Goal: Task Accomplishment & Management: Manage account settings

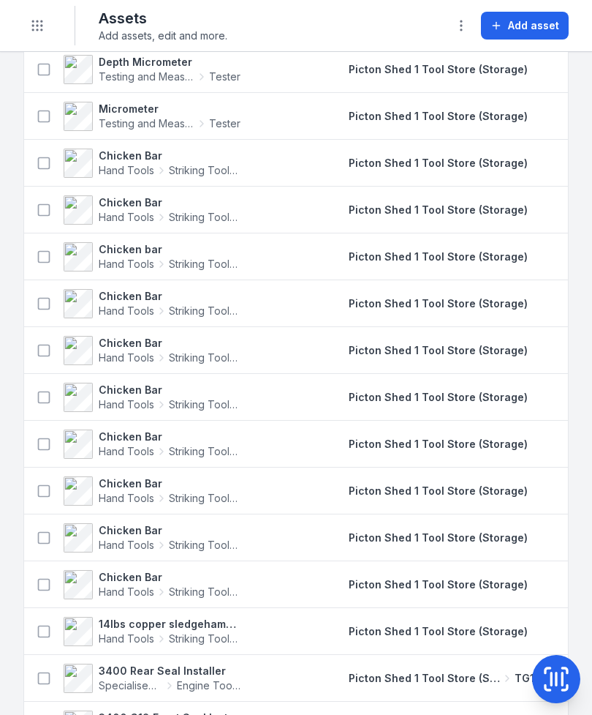
scroll to position [11431, 0]
click at [559, 666] on icon at bounding box center [556, 678] width 29 height 29
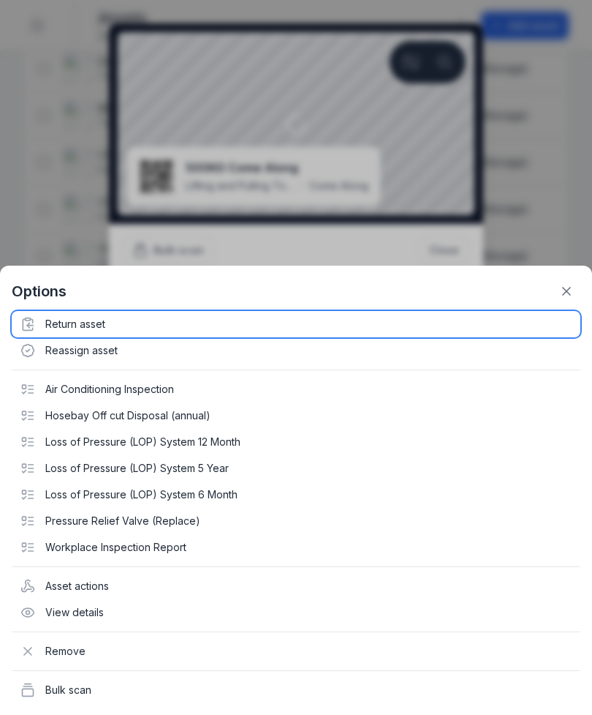
click at [53, 325] on div "Return asset" at bounding box center [296, 324] width 569 height 26
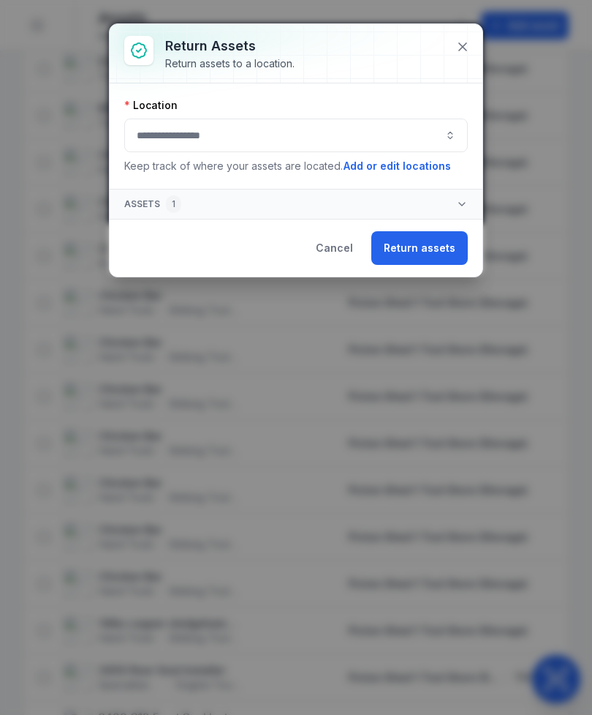
click at [336, 137] on button "button" at bounding box center [296, 135] width 344 height 34
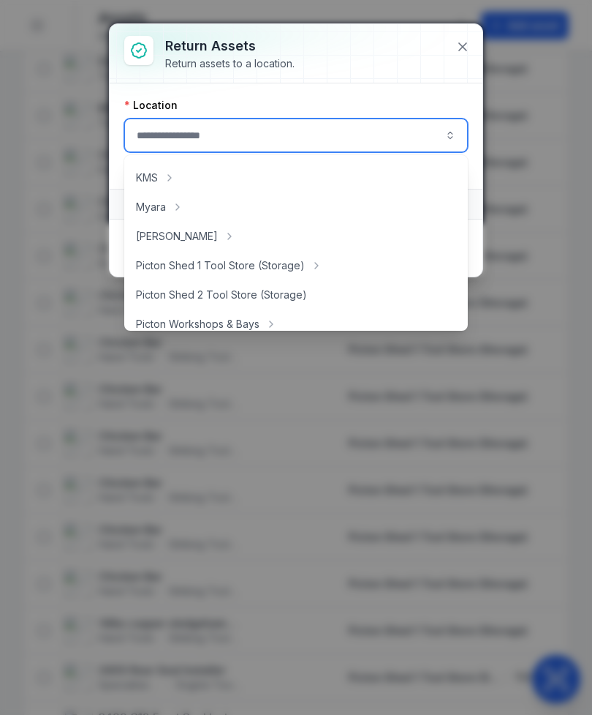
scroll to position [206, 0]
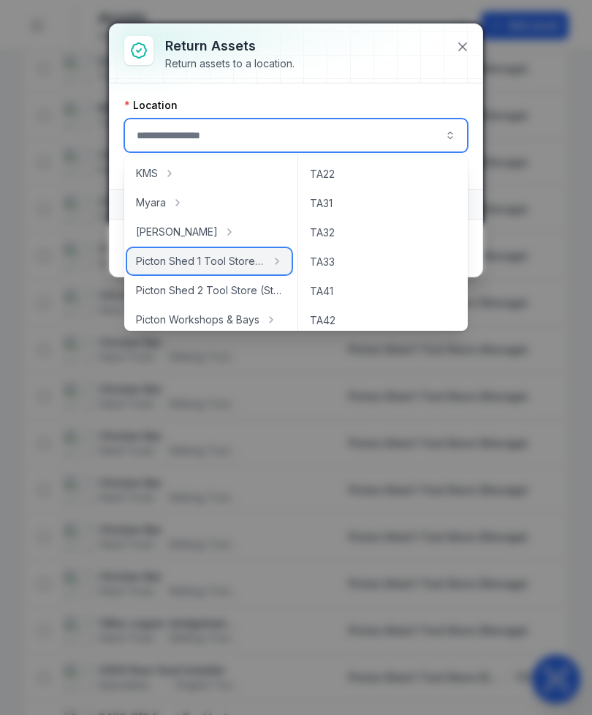
click at [224, 269] on div "Picton Shed 1 Tool Store (Storage)" at bounding box center [209, 261] width 165 height 26
type input "**********"
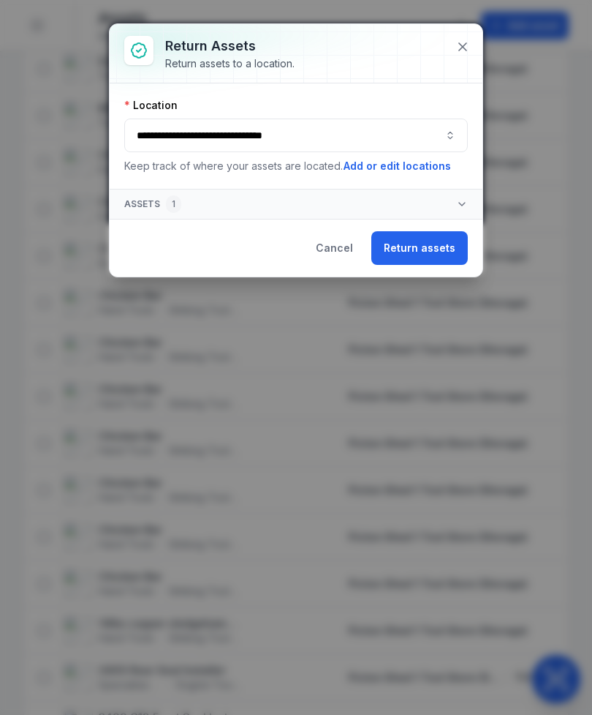
click at [412, 254] on button "Return assets" at bounding box center [420, 248] width 97 height 34
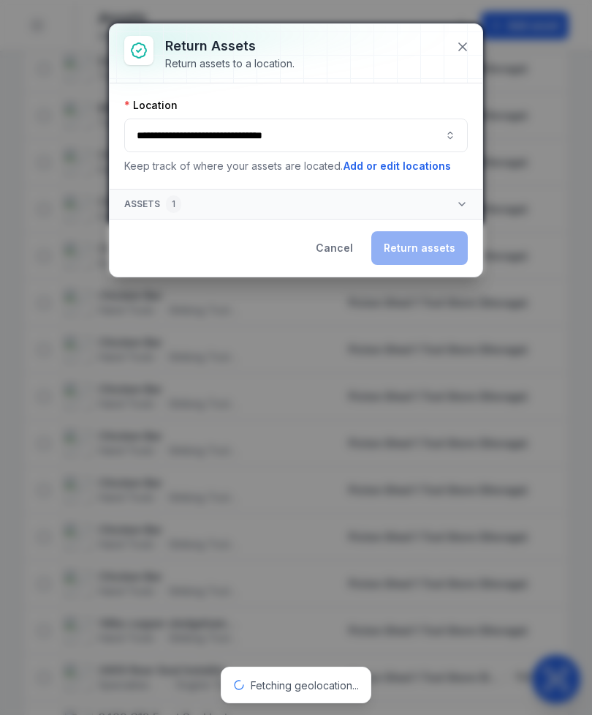
click at [410, 260] on div "Cancel Return assets" at bounding box center [386, 248] width 165 height 34
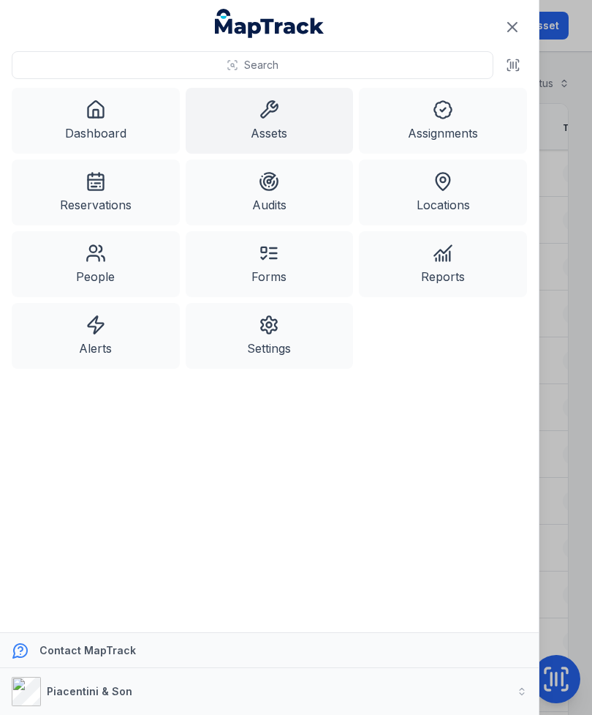
click at [512, 29] on icon "Close navigation" at bounding box center [513, 27] width 18 height 18
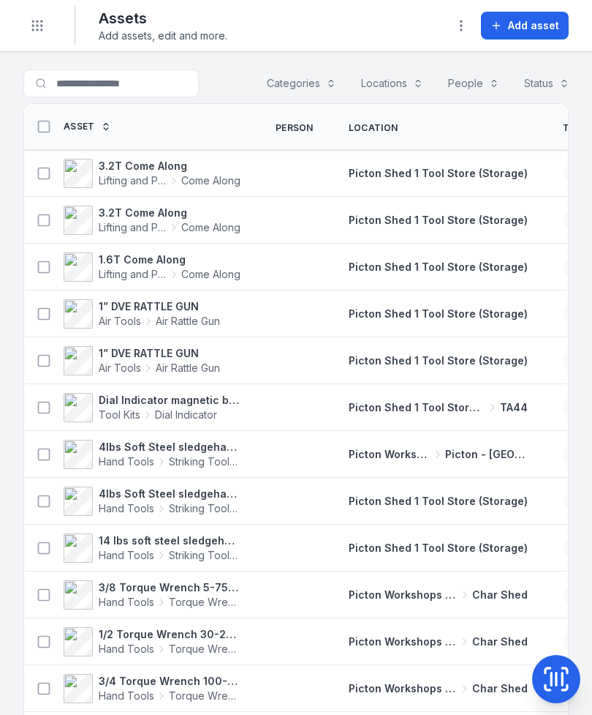
click at [49, 173] on rect at bounding box center [44, 172] width 11 height 11
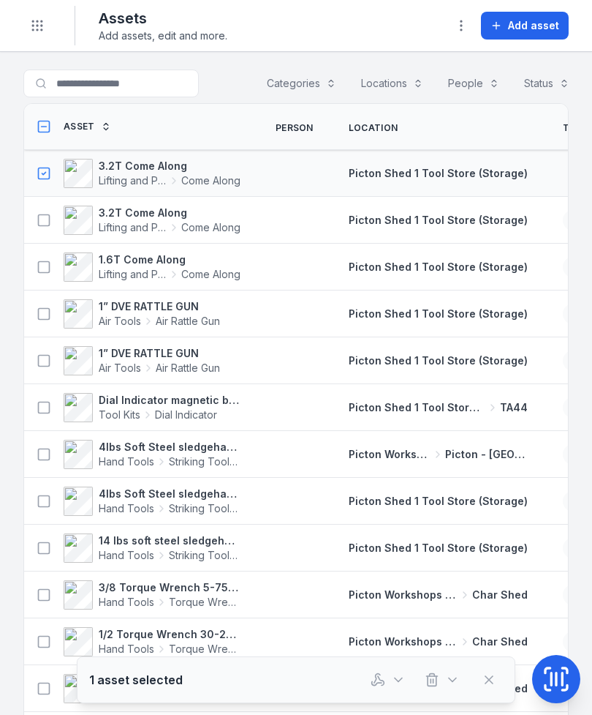
click at [380, 679] on icon "button" at bounding box center [381, 681] width 6 height 10
click at [35, 166] on button at bounding box center [44, 173] width 28 height 28
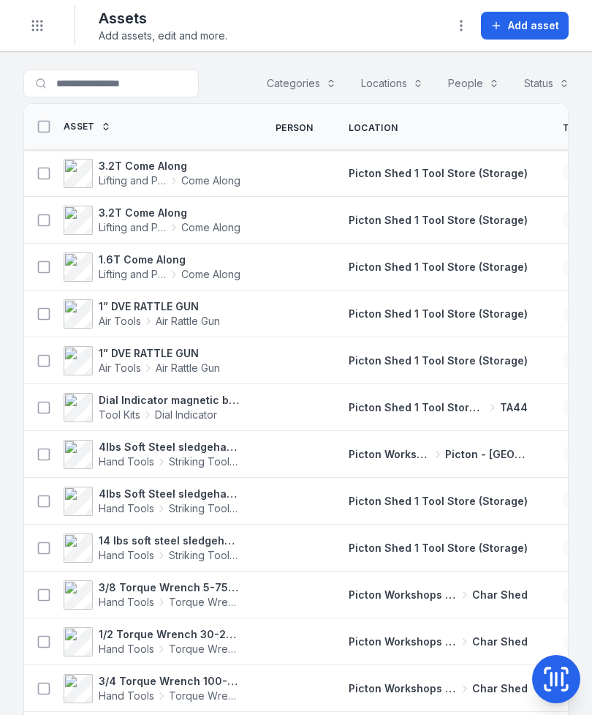
click at [39, 127] on icon at bounding box center [44, 126] width 15 height 15
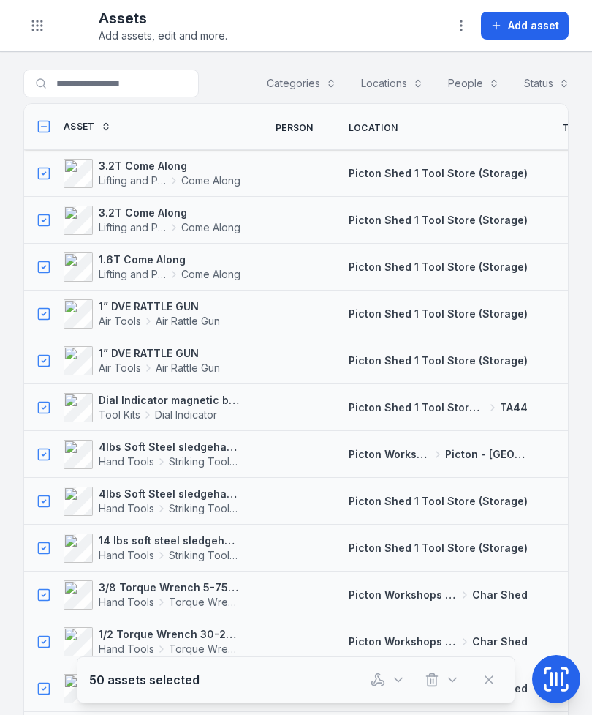
click at [42, 127] on icon at bounding box center [44, 127] width 5 height 0
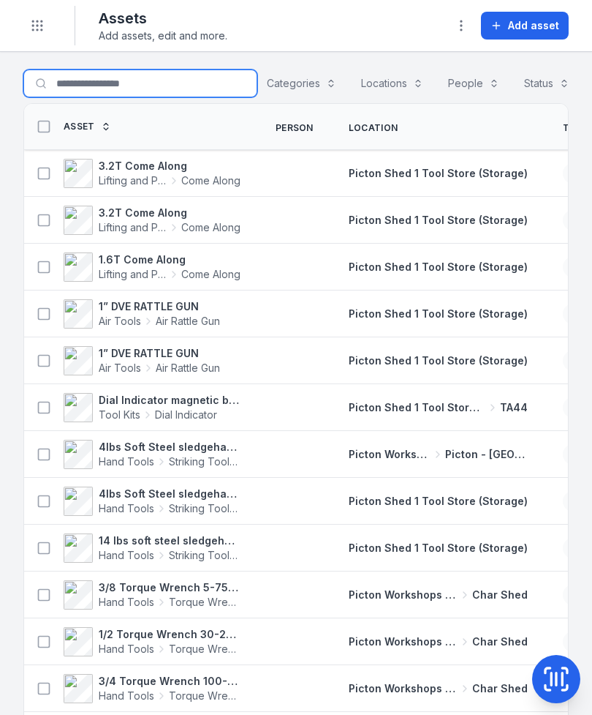
click at [174, 88] on input "Search for assets" at bounding box center [140, 83] width 234 height 28
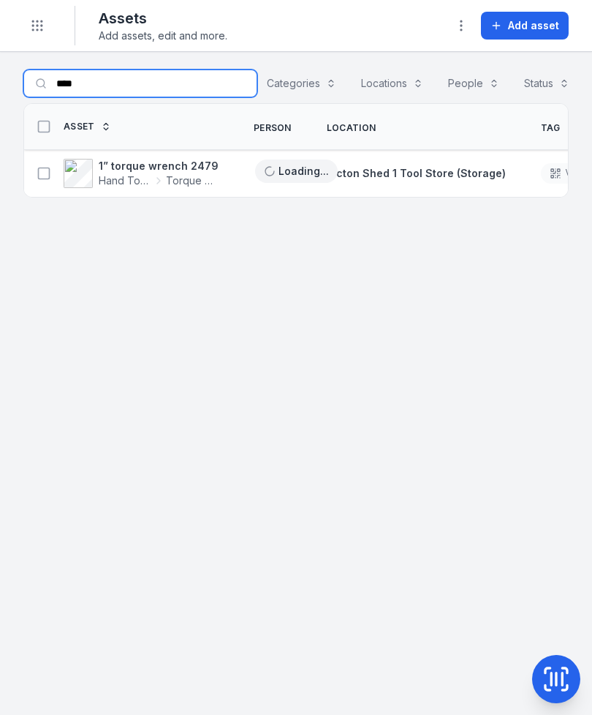
type input "****"
click at [34, 176] on button at bounding box center [44, 173] width 28 height 28
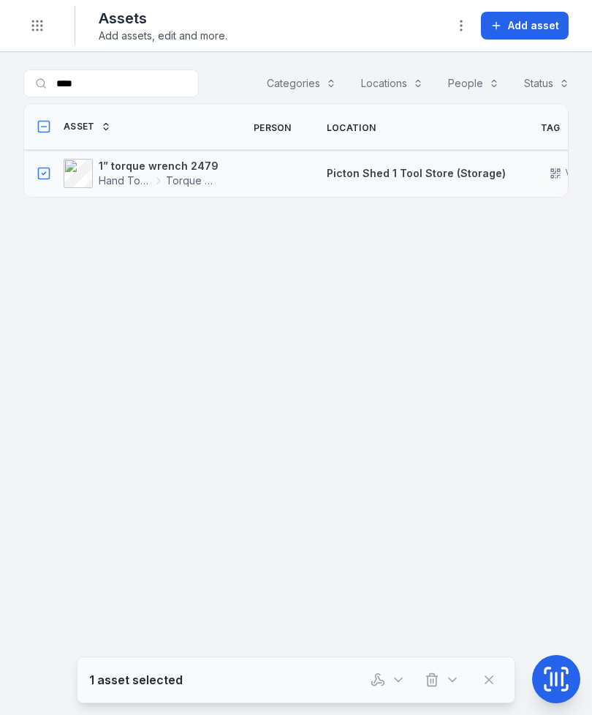
click at [372, 680] on icon "button" at bounding box center [378, 679] width 15 height 15
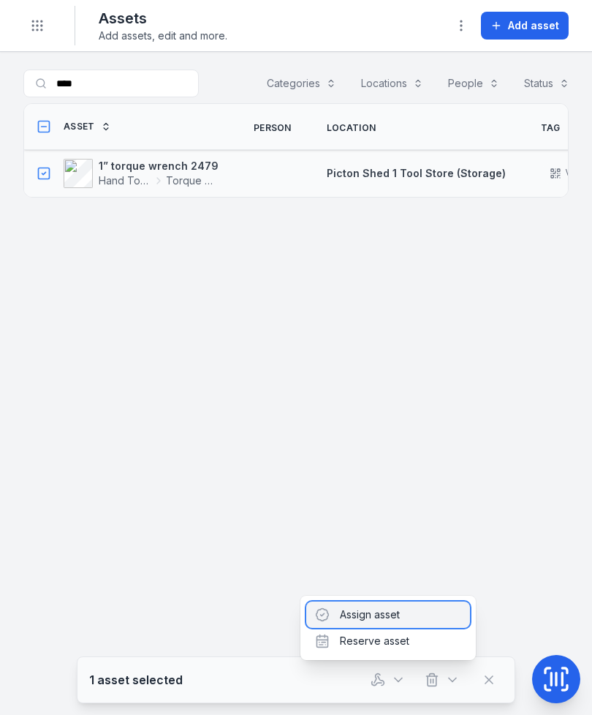
click at [385, 608] on div "Assign asset" at bounding box center [388, 614] width 164 height 26
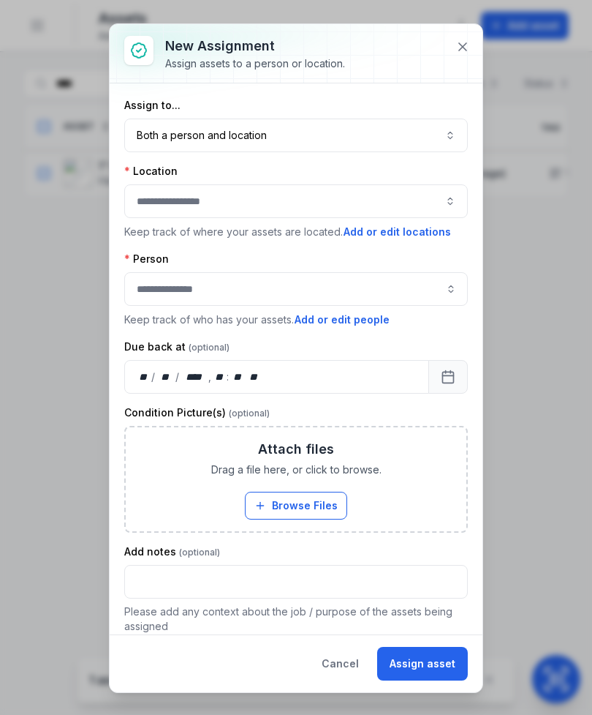
click at [350, 135] on button "Both a person and location ****" at bounding box center [296, 135] width 344 height 34
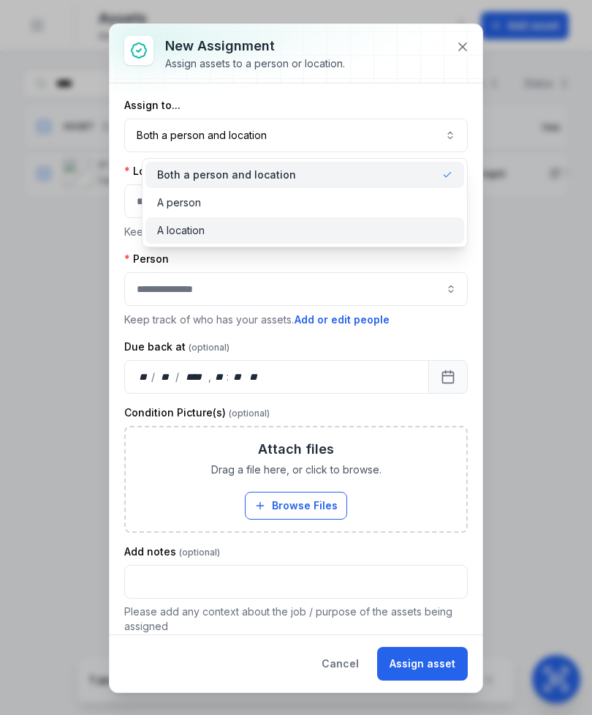
click at [321, 237] on div "A location" at bounding box center [305, 230] width 296 height 15
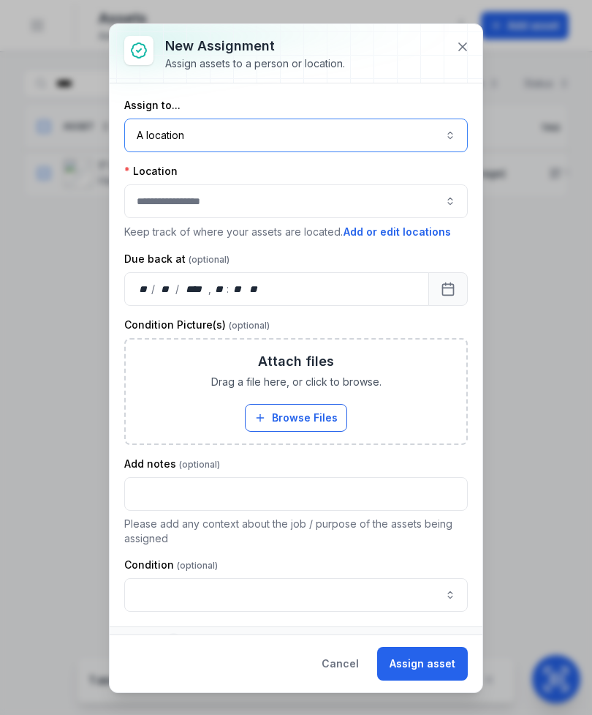
click at [320, 210] on button "button" at bounding box center [296, 201] width 344 height 34
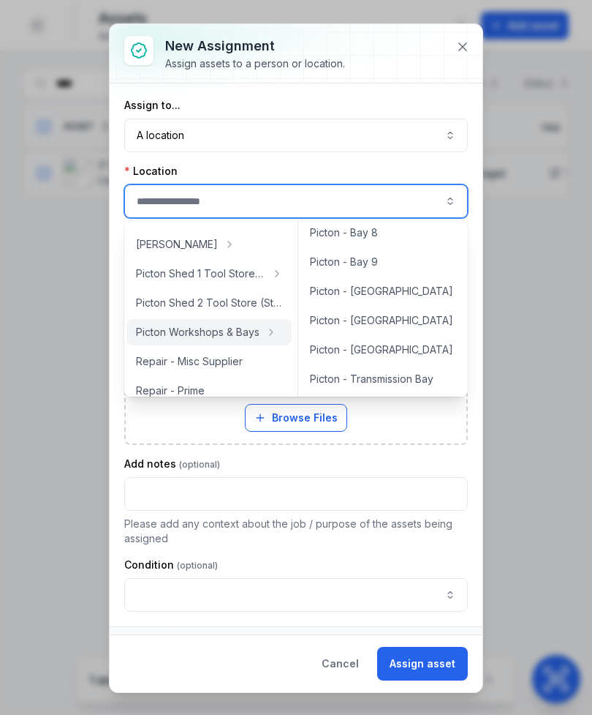
scroll to position [243, 0]
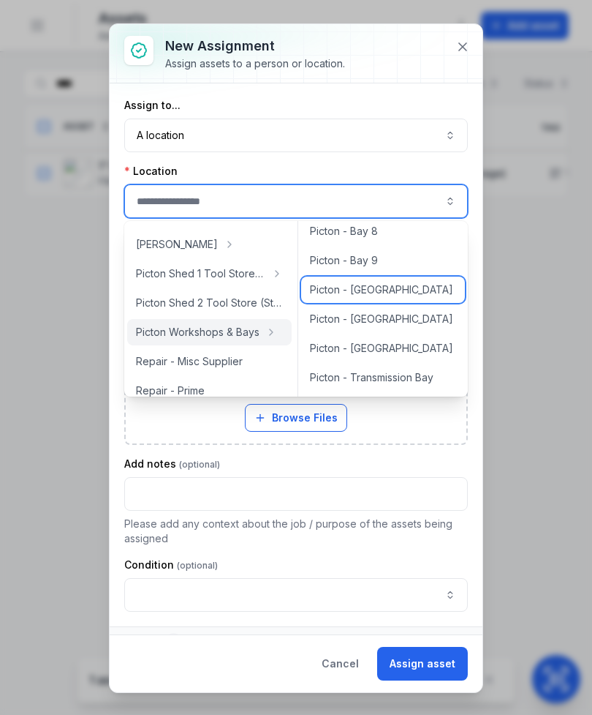
click at [387, 295] on span "Picton - Engine Bay" at bounding box center [381, 289] width 143 height 15
type input "**********"
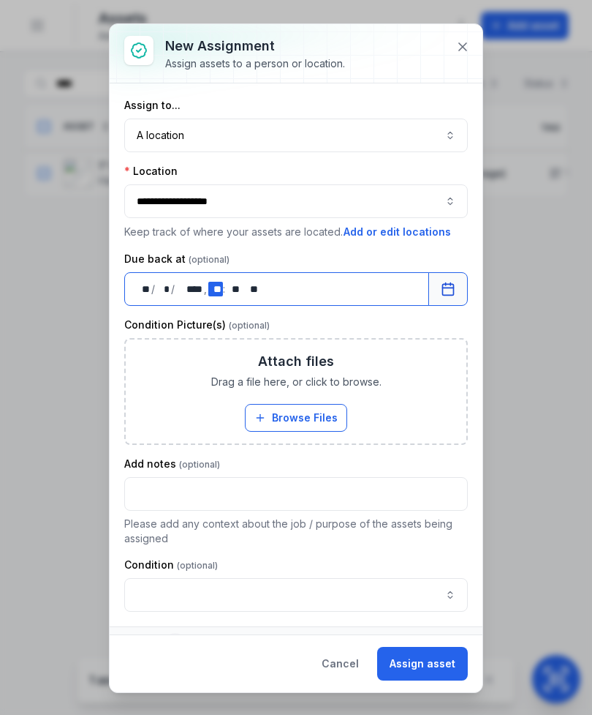
click at [213, 286] on div "** **" at bounding box center [215, 289] width 15 height 15
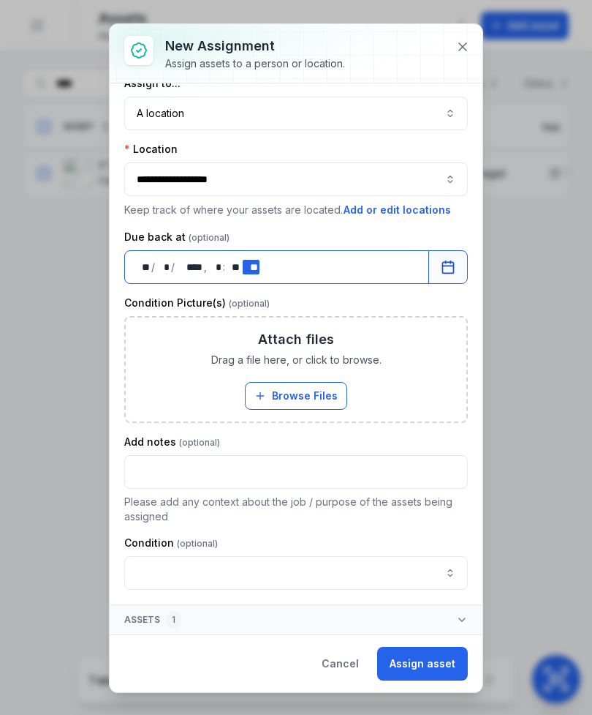
scroll to position [22, 0]
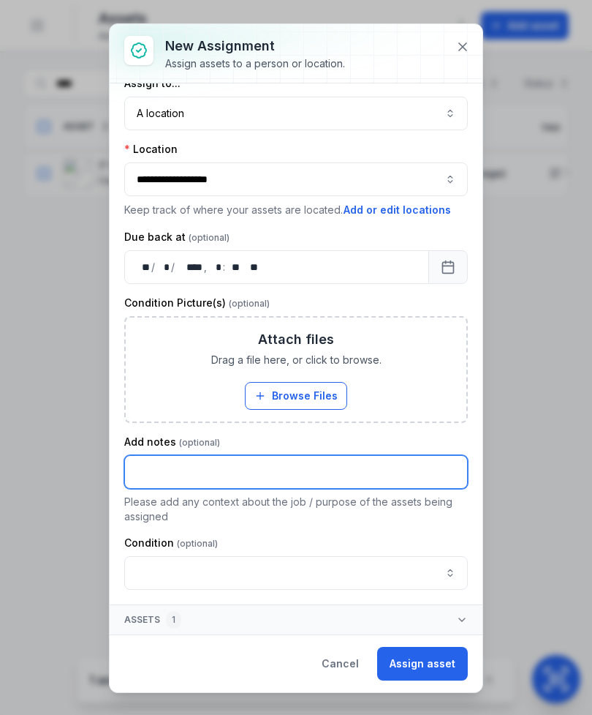
click at [274, 466] on input "text" at bounding box center [296, 472] width 344 height 34
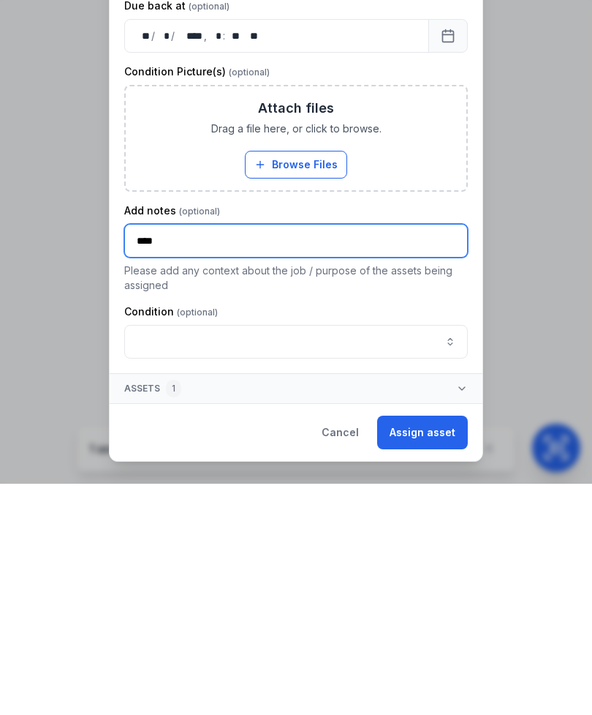
type input "****"
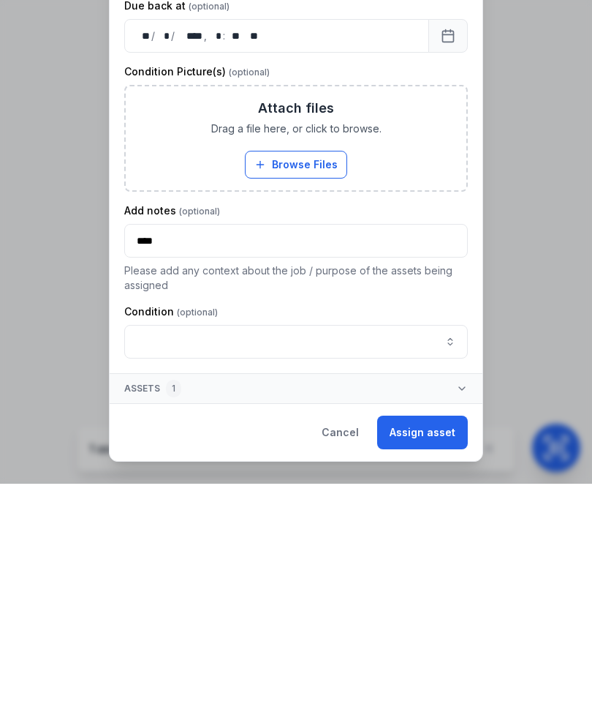
click at [416, 646] on button "Assign asset" at bounding box center [422, 663] width 91 height 34
